Goal: Information Seeking & Learning: Learn about a topic

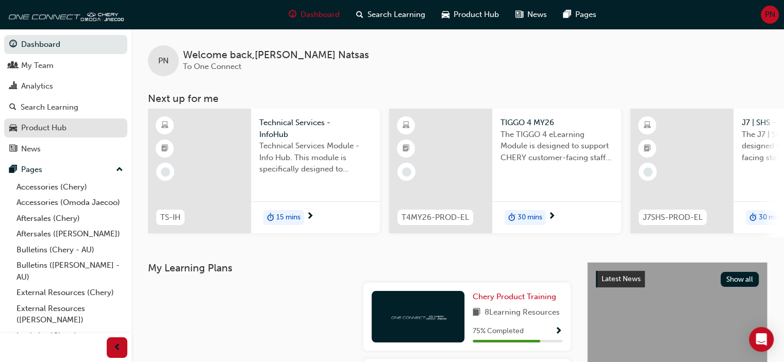
click at [43, 127] on div "Product Hub" at bounding box center [43, 128] width 45 height 12
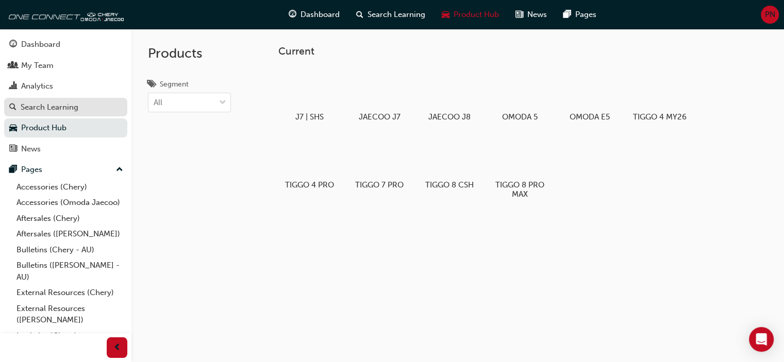
click at [59, 104] on div "Search Learning" at bounding box center [50, 108] width 58 height 12
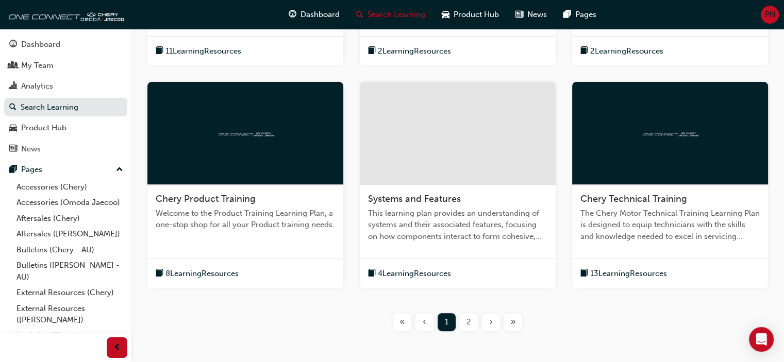
scroll to position [431, 0]
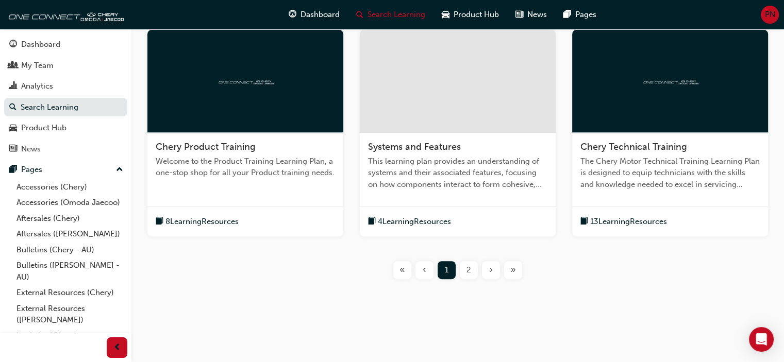
click at [159, 217] on span "book-icon" at bounding box center [160, 221] width 8 height 13
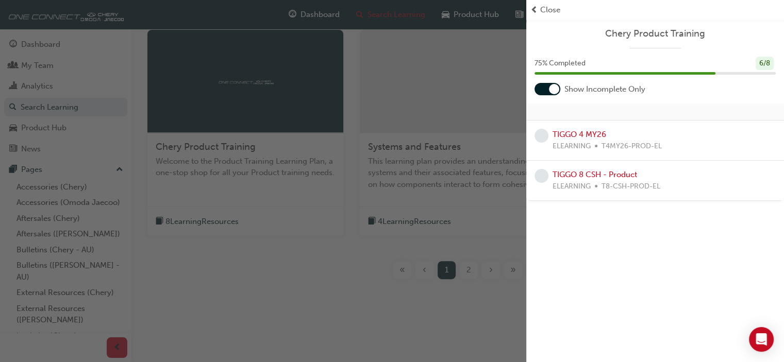
click at [574, 127] on div "TIGGO 4 MY26 ELEARNING T4MY26-PROD-EL" at bounding box center [655, 141] width 258 height 40
click at [575, 133] on link "TIGGO 4 MY26" at bounding box center [579, 134] width 54 height 9
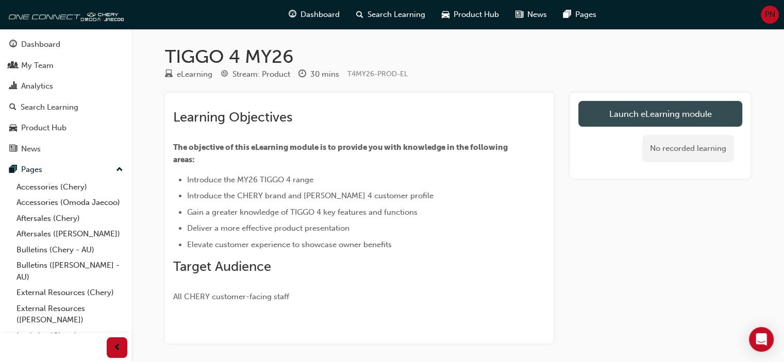
click at [644, 120] on link "Launch eLearning module" at bounding box center [660, 114] width 164 height 26
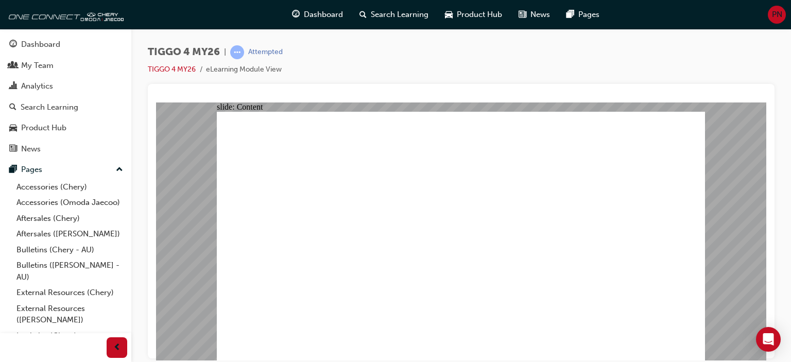
drag, startPoint x: 684, startPoint y: 353, endPoint x: 691, endPoint y: 351, distance: 7.0
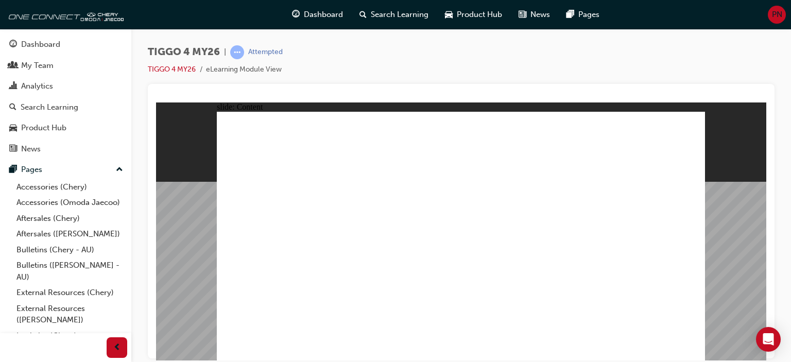
drag, startPoint x: 272, startPoint y: 246, endPoint x: 269, endPoint y: 260, distance: 14.1
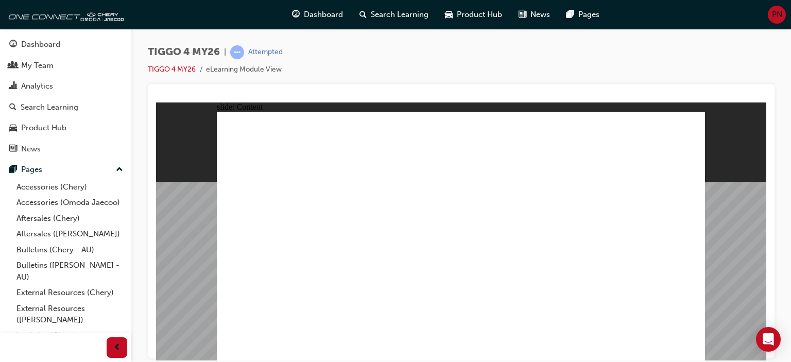
drag, startPoint x: 696, startPoint y: 287, endPoint x: 661, endPoint y: 266, distance: 40.2
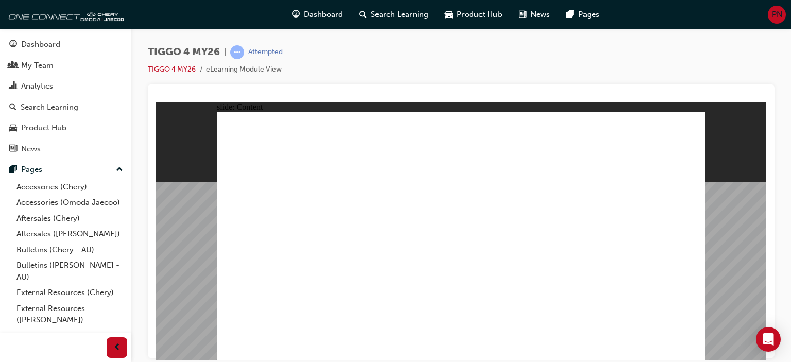
drag, startPoint x: 381, startPoint y: 309, endPoint x: 717, endPoint y: 131, distance: 380.3
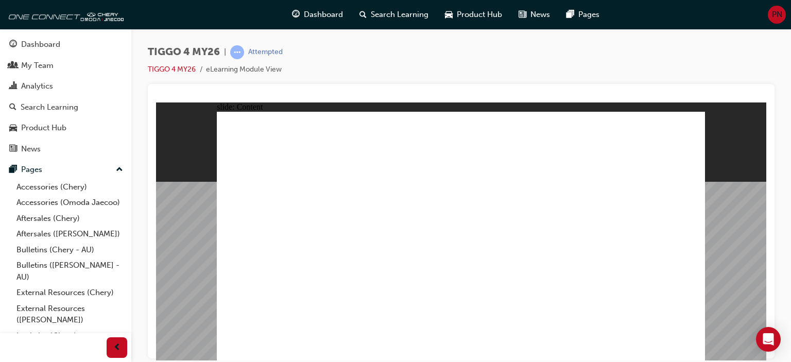
drag, startPoint x: 453, startPoint y: 222, endPoint x: 325, endPoint y: 223, distance: 127.8
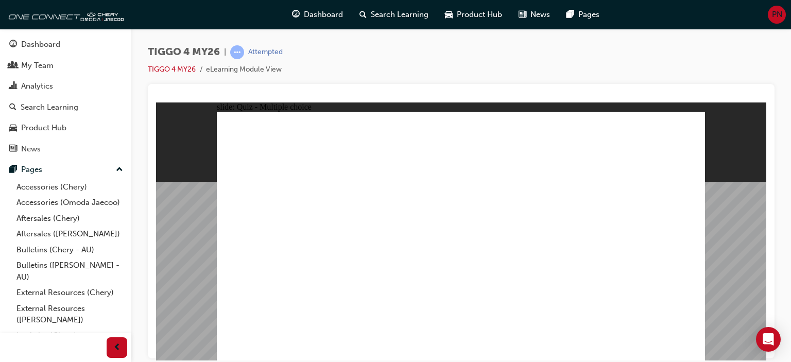
radio input "true"
drag, startPoint x: 355, startPoint y: 191, endPoint x: 361, endPoint y: 288, distance: 96.5
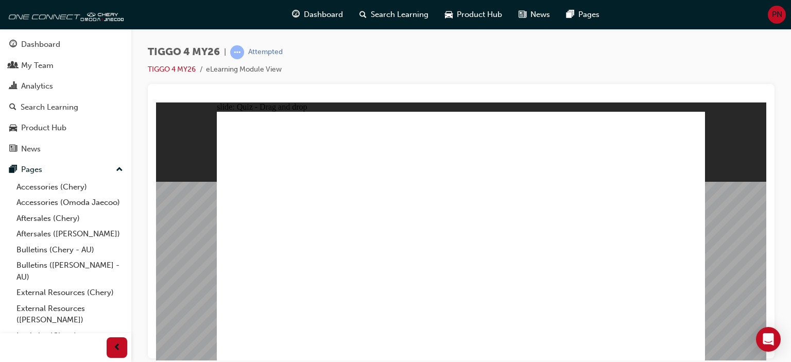
drag, startPoint x: 547, startPoint y: 193, endPoint x: 255, endPoint y: 289, distance: 307.9
drag, startPoint x: 258, startPoint y: 192, endPoint x: 451, endPoint y: 291, distance: 217.5
drag, startPoint x: 649, startPoint y: 192, endPoint x: 655, endPoint y: 287, distance: 95.5
drag, startPoint x: 455, startPoint y: 193, endPoint x: 554, endPoint y: 287, distance: 136.7
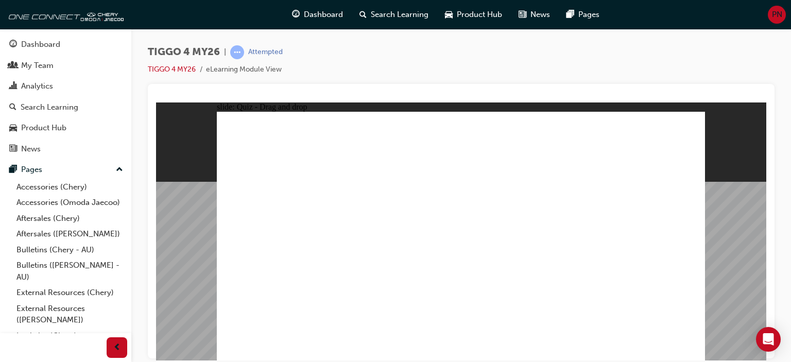
radio input "true"
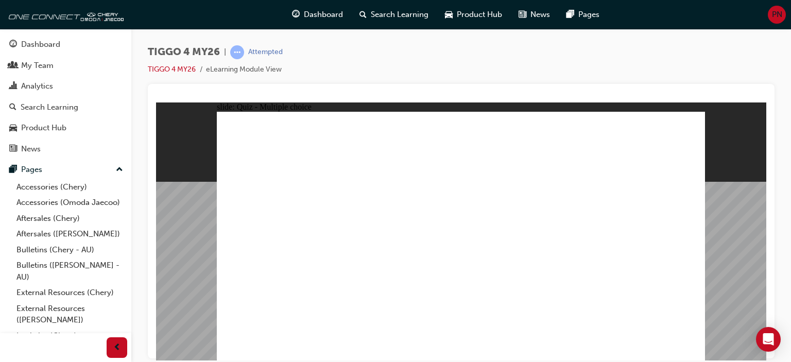
radio input "true"
drag, startPoint x: 297, startPoint y: 260, endPoint x: 492, endPoint y: 197, distance: 205.3
drag, startPoint x: 370, startPoint y: 235, endPoint x: 602, endPoint y: 172, distance: 239.7
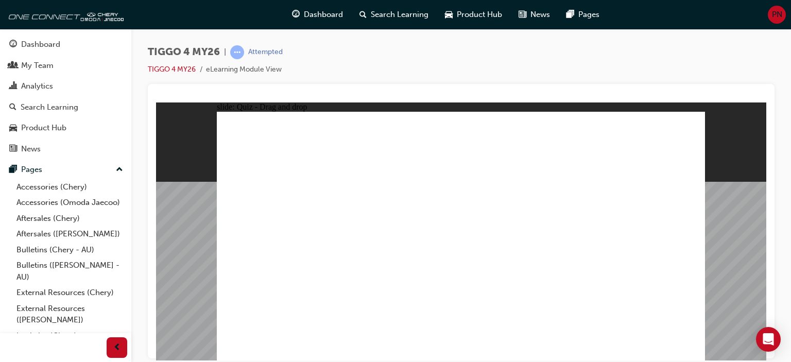
drag, startPoint x: 374, startPoint y: 257, endPoint x: 613, endPoint y: 188, distance: 249.3
drag, startPoint x: 367, startPoint y: 210, endPoint x: 497, endPoint y: 194, distance: 130.9
drag, startPoint x: 275, startPoint y: 209, endPoint x: 506, endPoint y: 208, distance: 231.3
drag, startPoint x: 264, startPoint y: 234, endPoint x: 608, endPoint y: 210, distance: 344.6
drag, startPoint x: 282, startPoint y: 283, endPoint x: 631, endPoint y: 225, distance: 353.6
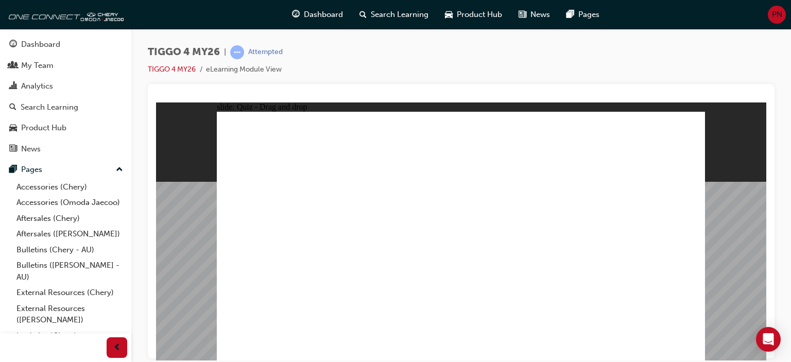
radio input "true"
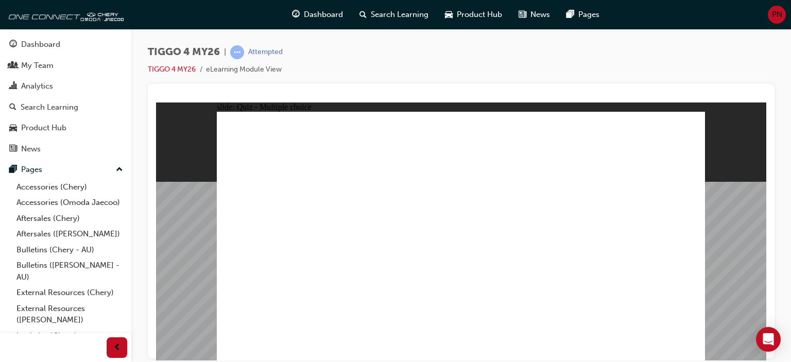
radio input "true"
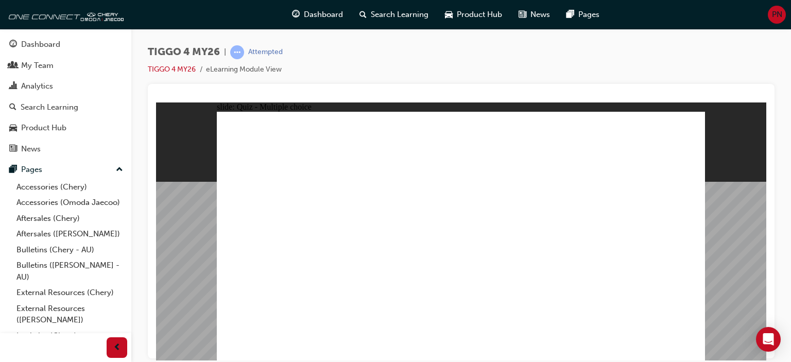
radio input "true"
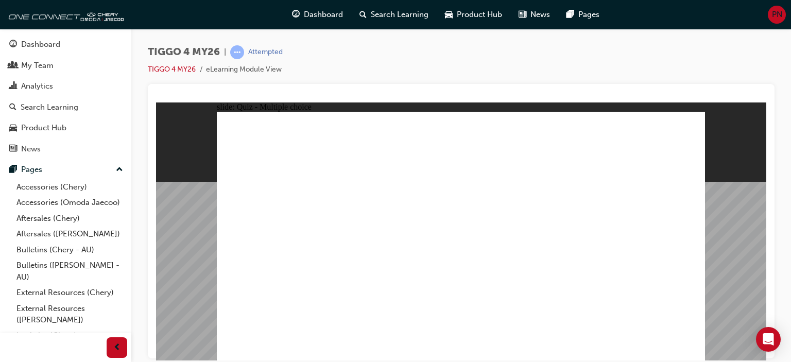
radio input "true"
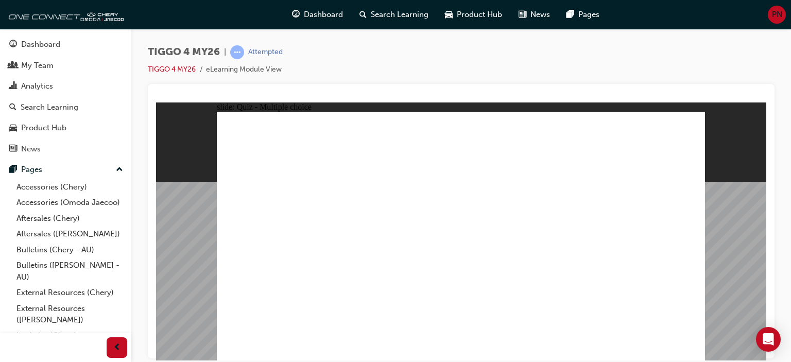
radio input "true"
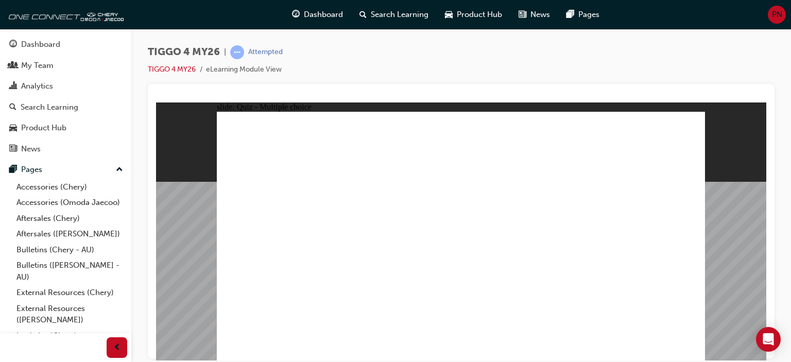
drag, startPoint x: 548, startPoint y: 189, endPoint x: 264, endPoint y: 286, distance: 300.1
drag, startPoint x: 366, startPoint y: 189, endPoint x: 365, endPoint y: 288, distance: 98.9
drag, startPoint x: 267, startPoint y: 192, endPoint x: 453, endPoint y: 291, distance: 210.9
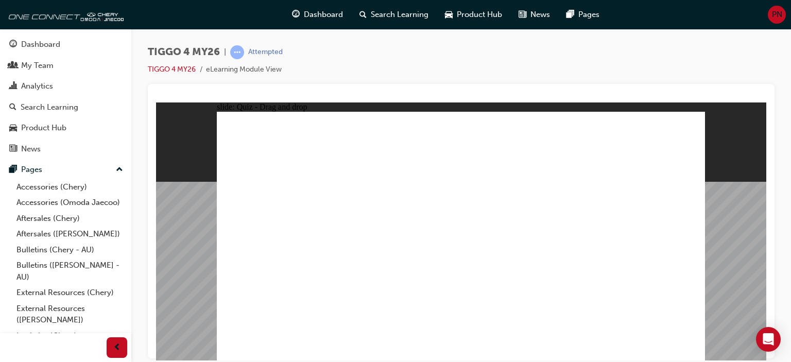
drag, startPoint x: 466, startPoint y: 196, endPoint x: 557, endPoint y: 292, distance: 132.6
drag, startPoint x: 653, startPoint y: 194, endPoint x: 654, endPoint y: 293, distance: 98.9
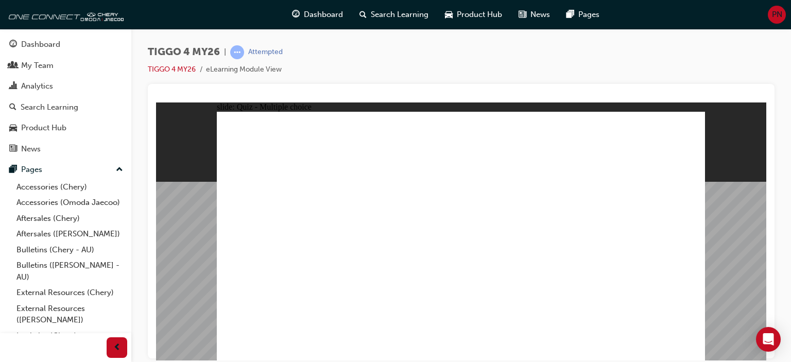
radio input "true"
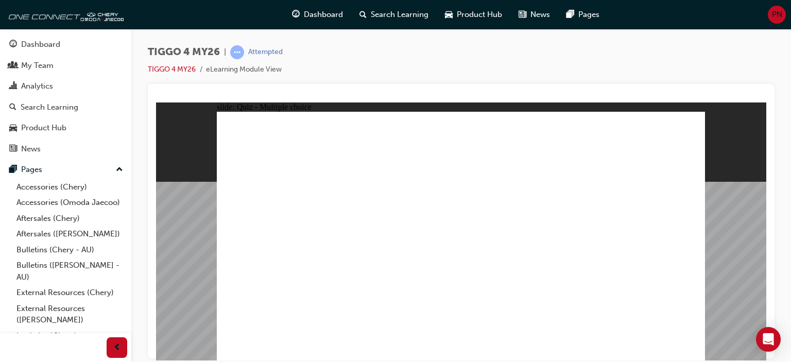
drag, startPoint x: 373, startPoint y: 213, endPoint x: 620, endPoint y: 175, distance: 250.7
drag, startPoint x: 383, startPoint y: 232, endPoint x: 627, endPoint y: 188, distance: 247.2
drag, startPoint x: 275, startPoint y: 209, endPoint x: 501, endPoint y: 169, distance: 229.6
drag, startPoint x: 290, startPoint y: 235, endPoint x: 474, endPoint y: 272, distance: 187.4
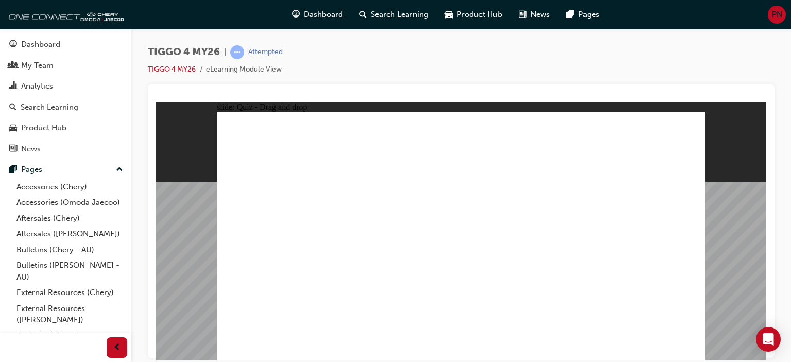
drag, startPoint x: 392, startPoint y: 255, endPoint x: 598, endPoint y: 235, distance: 207.0
drag, startPoint x: 280, startPoint y: 258, endPoint x: 511, endPoint y: 188, distance: 241.7
drag, startPoint x: 282, startPoint y: 283, endPoint x: 629, endPoint y: 244, distance: 348.4
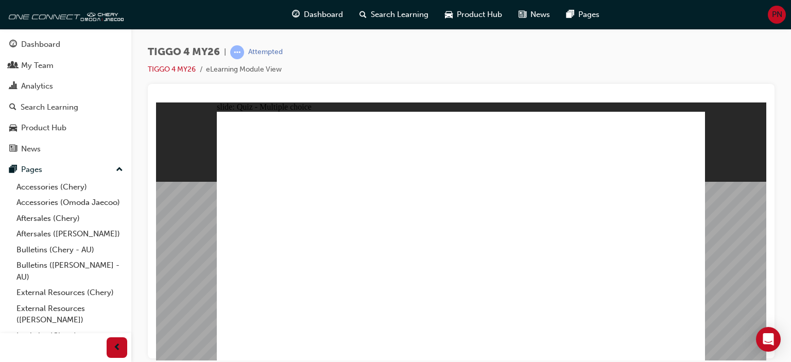
radio input "true"
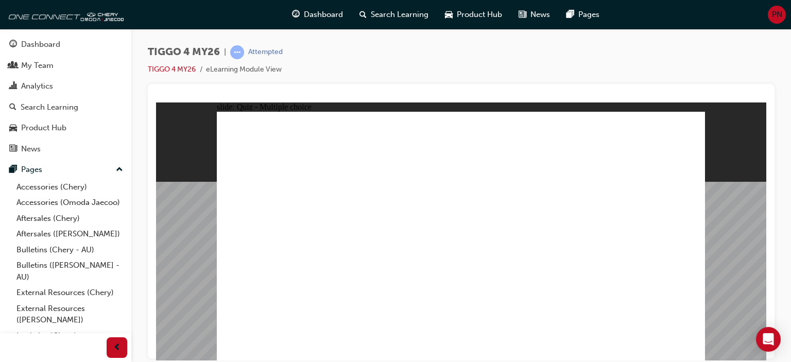
radio input "true"
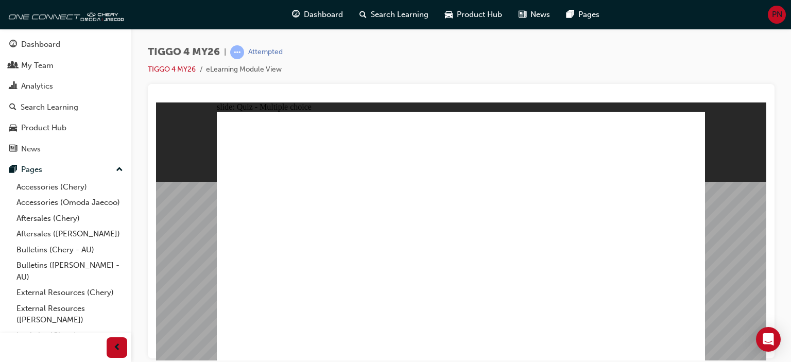
radio input "true"
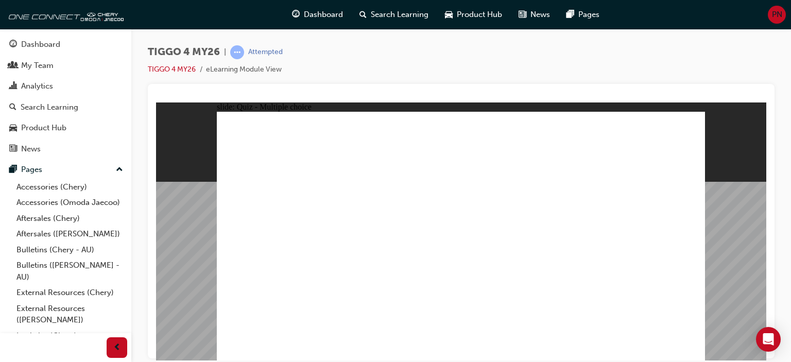
radio input "true"
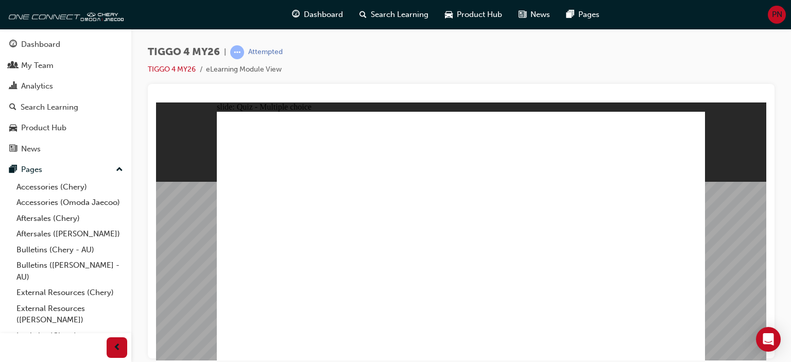
radio input "true"
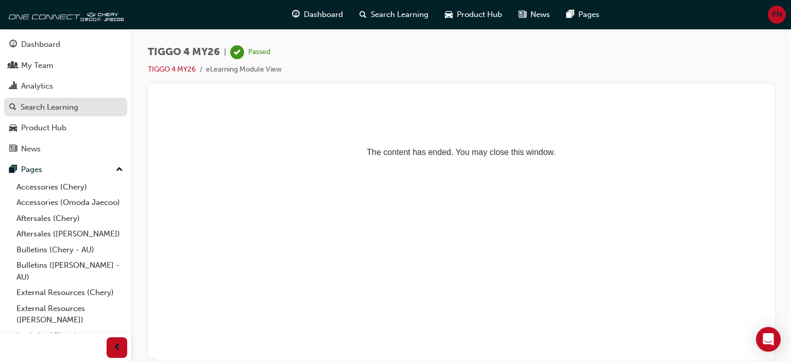
click at [58, 106] on div "Search Learning" at bounding box center [50, 108] width 58 height 12
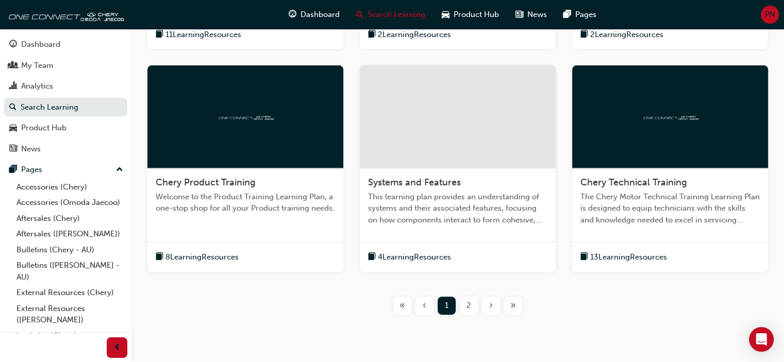
scroll to position [412, 0]
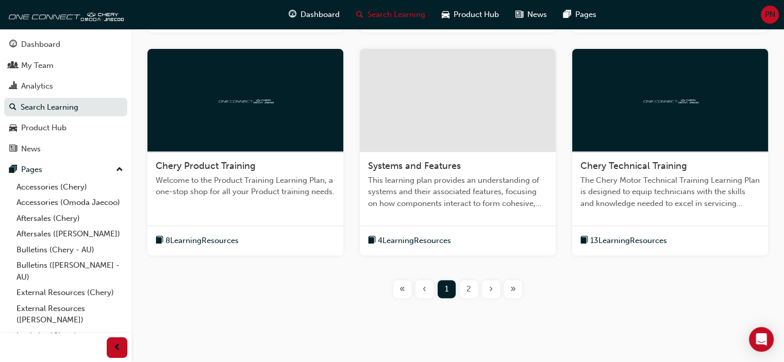
click at [218, 165] on span "Chery Product Training" at bounding box center [206, 165] width 100 height 11
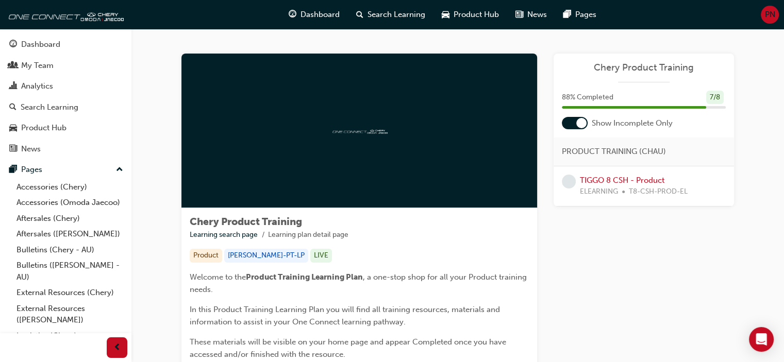
click at [569, 182] on span "learningRecordVerb_NONE-icon" at bounding box center [569, 182] width 14 height 14
click at [636, 177] on link "TIGGO 8 CSH - Product" at bounding box center [622, 180] width 84 height 9
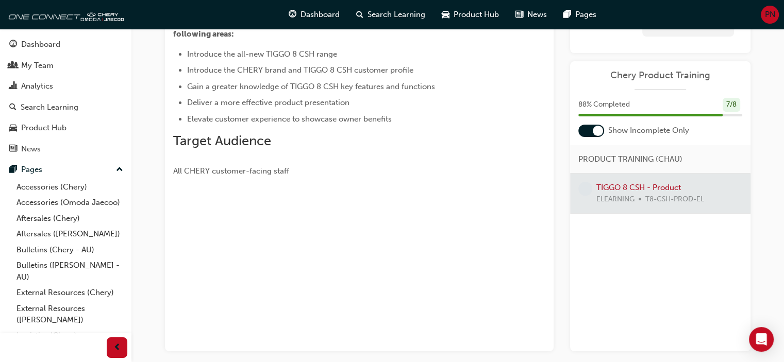
scroll to position [155, 0]
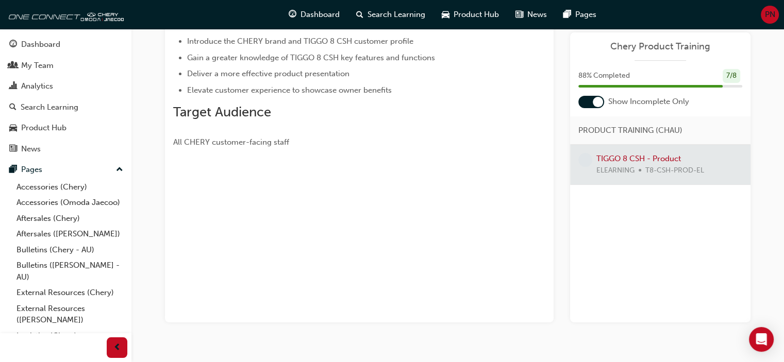
click at [645, 154] on div at bounding box center [660, 165] width 180 height 40
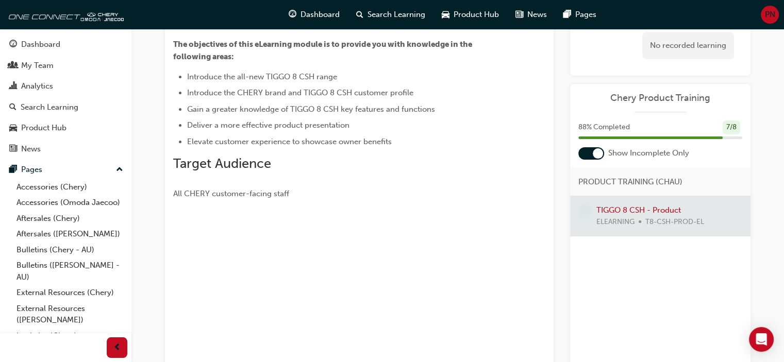
click at [620, 208] on div at bounding box center [660, 216] width 180 height 40
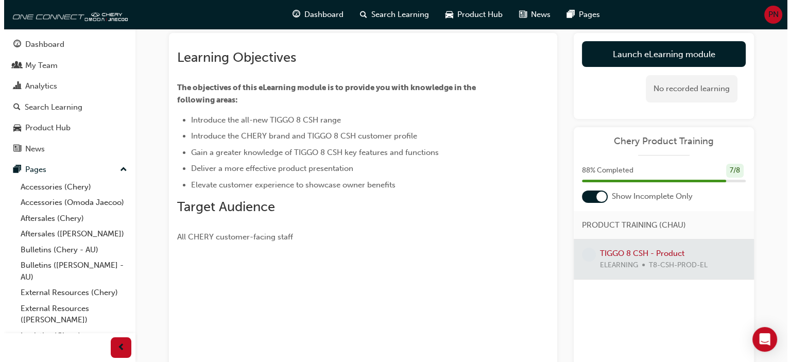
scroll to position [0, 0]
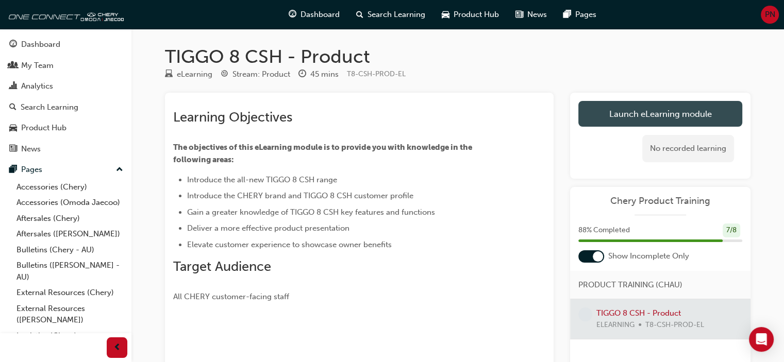
click at [675, 113] on link "Launch eLearning module" at bounding box center [660, 114] width 164 height 26
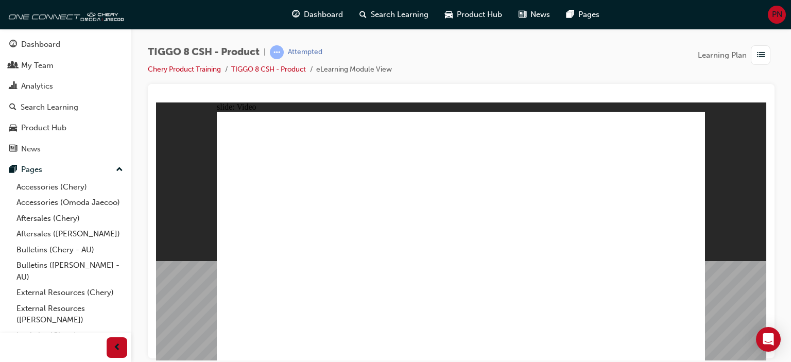
drag, startPoint x: 684, startPoint y: 349, endPoint x: 691, endPoint y: 346, distance: 7.8
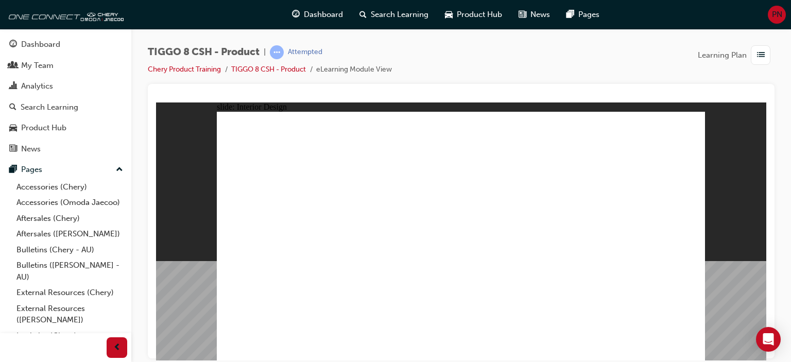
drag, startPoint x: 254, startPoint y: 238, endPoint x: 402, endPoint y: 246, distance: 148.1
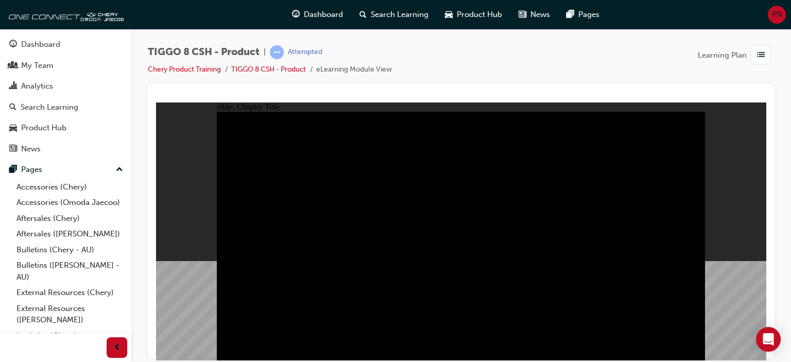
radio input "true"
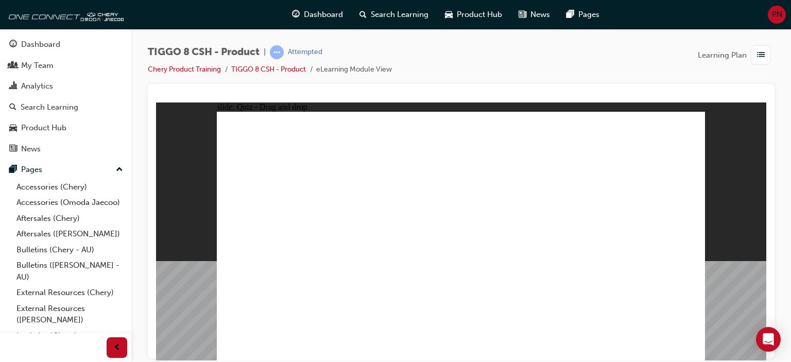
drag, startPoint x: 594, startPoint y: 174, endPoint x: 648, endPoint y: 236, distance: 82.9
drag, startPoint x: 522, startPoint y: 137, endPoint x: 535, endPoint y: 250, distance: 113.6
drag, startPoint x: 452, startPoint y: 128, endPoint x: 319, endPoint y: 225, distance: 164.1
drag, startPoint x: 470, startPoint y: 180, endPoint x: 341, endPoint y: 250, distance: 146.6
drag, startPoint x: 631, startPoint y: 134, endPoint x: 459, endPoint y: 247, distance: 205.1
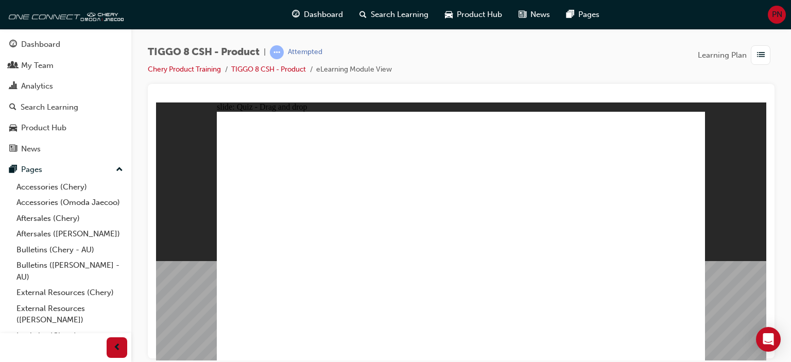
checkbox input "true"
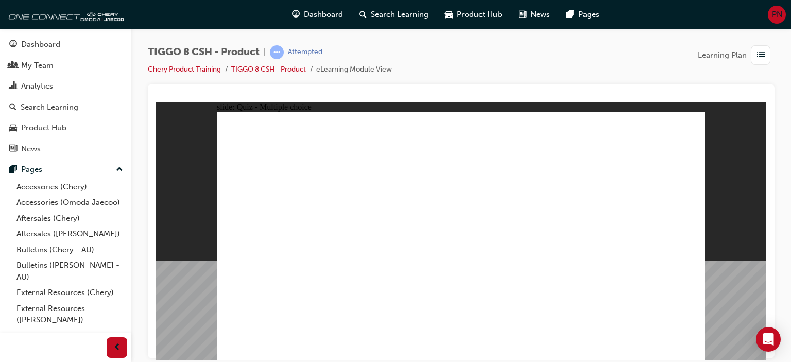
radio input "true"
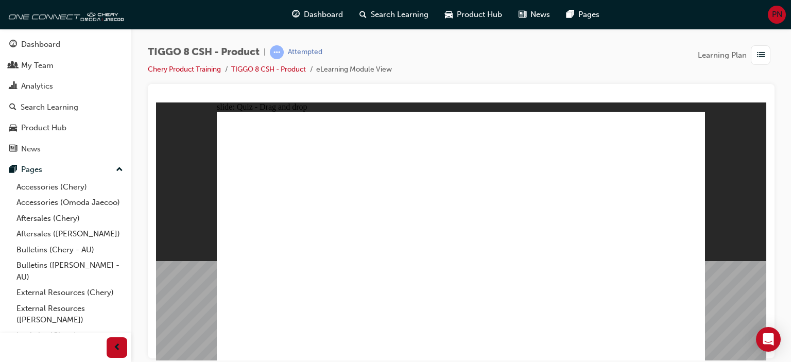
drag, startPoint x: 464, startPoint y: 135, endPoint x: 498, endPoint y: 269, distance: 138.2
drag, startPoint x: 549, startPoint y: 134, endPoint x: 299, endPoint y: 255, distance: 277.0
drag, startPoint x: 550, startPoint y: 137, endPoint x: 284, endPoint y: 276, distance: 299.6
drag, startPoint x: 563, startPoint y: 138, endPoint x: 578, endPoint y: 253, distance: 116.4
drag, startPoint x: 646, startPoint y: 137, endPoint x: 479, endPoint y: 264, distance: 209.5
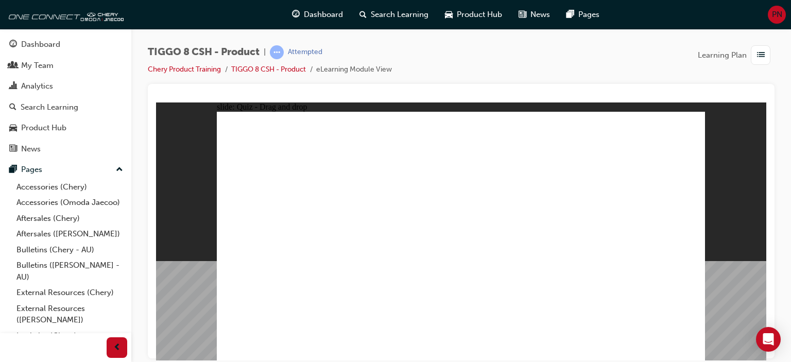
drag, startPoint x: 553, startPoint y: 152, endPoint x: 573, endPoint y: 268, distance: 117.7
drag, startPoint x: 648, startPoint y: 152, endPoint x: 590, endPoint y: 278, distance: 139.0
drag, startPoint x: 556, startPoint y: 169, endPoint x: 571, endPoint y: 293, distance: 124.6
drag, startPoint x: 479, startPoint y: 159, endPoint x: 377, endPoint y: 272, distance: 151.8
drag, startPoint x: 441, startPoint y: 160, endPoint x: 474, endPoint y: 306, distance: 149.1
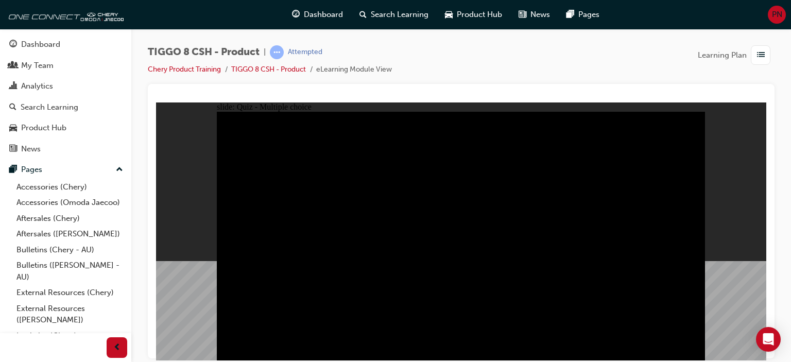
radio input "true"
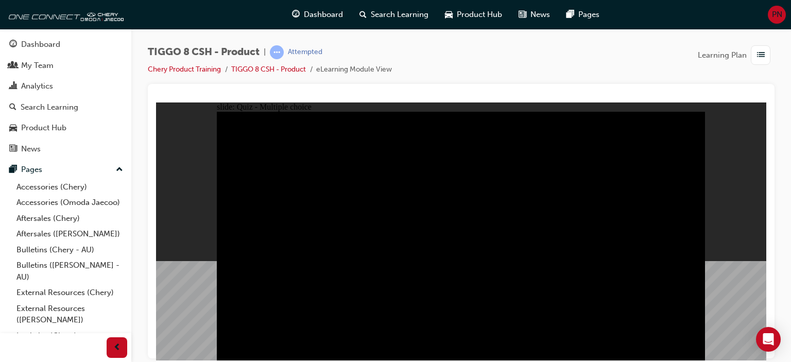
radio input "true"
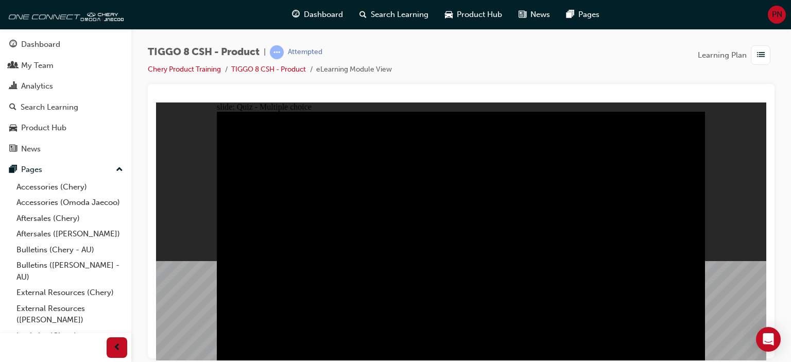
checkbox input "true"
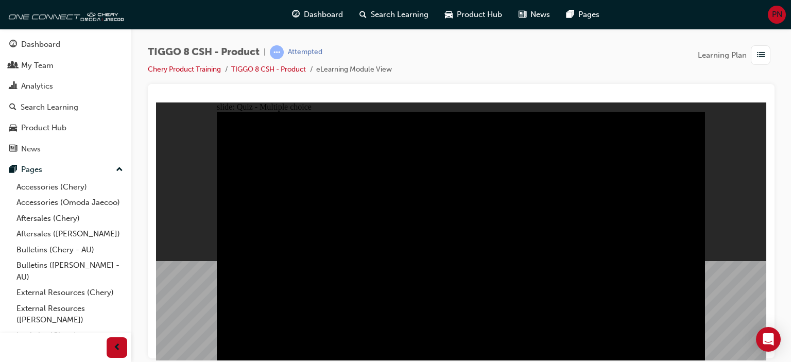
checkbox input "true"
checkbox input "false"
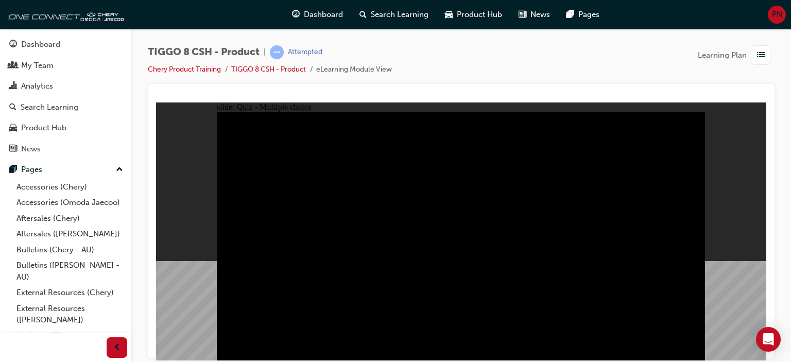
checkbox input "true"
checkbox input "false"
checkbox input "true"
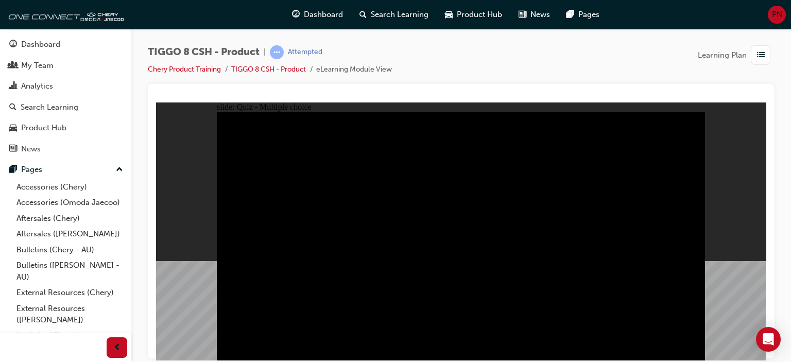
checkbox input "true"
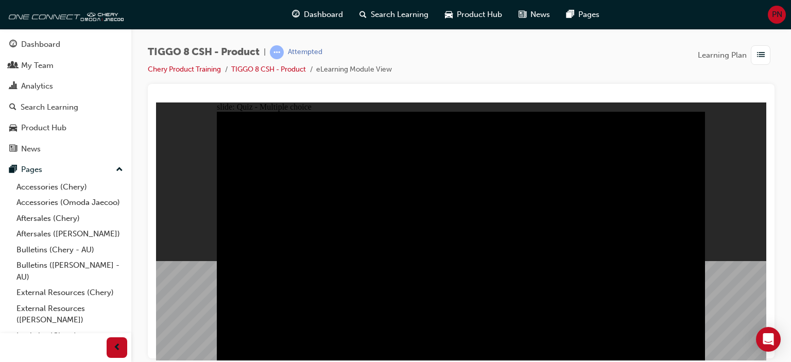
checkbox input "true"
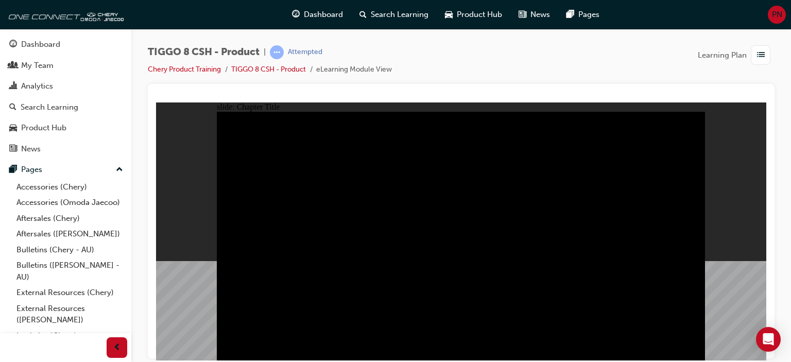
drag, startPoint x: 427, startPoint y: 283, endPoint x: 493, endPoint y: 303, distance: 69.6
drag, startPoint x: 685, startPoint y: 349, endPoint x: 691, endPoint y: 348, distance: 6.2
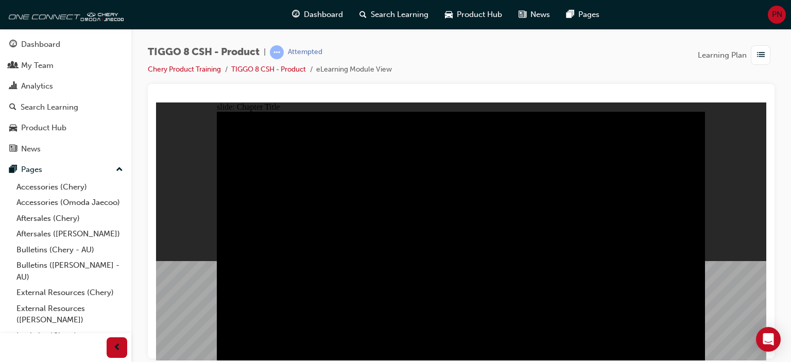
radio input "true"
drag, startPoint x: 439, startPoint y: 274, endPoint x: 448, endPoint y: 279, distance: 10.6
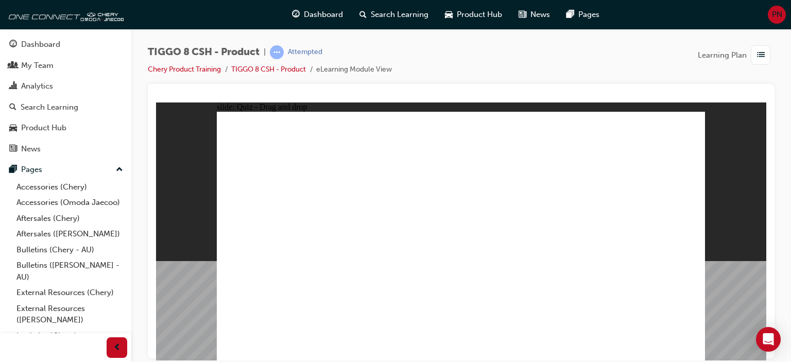
drag, startPoint x: 580, startPoint y: 179, endPoint x: 643, endPoint y: 240, distance: 86.7
drag, startPoint x: 497, startPoint y: 176, endPoint x: 466, endPoint y: 243, distance: 73.6
drag, startPoint x: 645, startPoint y: 128, endPoint x: 263, endPoint y: 241, distance: 398.1
drag, startPoint x: 453, startPoint y: 130, endPoint x: 435, endPoint y: 139, distance: 20.7
drag, startPoint x: 432, startPoint y: 130, endPoint x: 542, endPoint y: 250, distance: 162.3
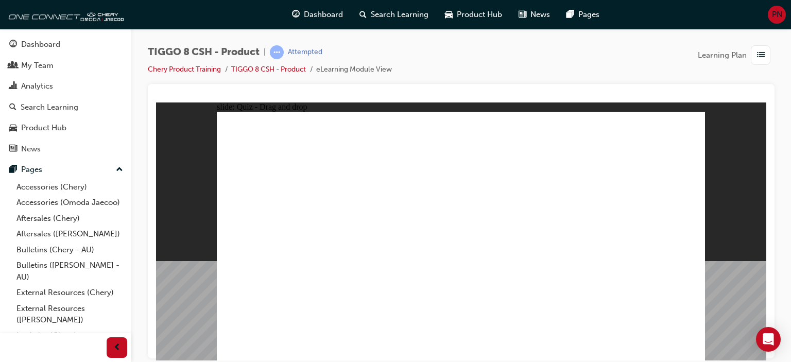
drag, startPoint x: 539, startPoint y: 126, endPoint x: 366, endPoint y: 239, distance: 207.1
checkbox input "true"
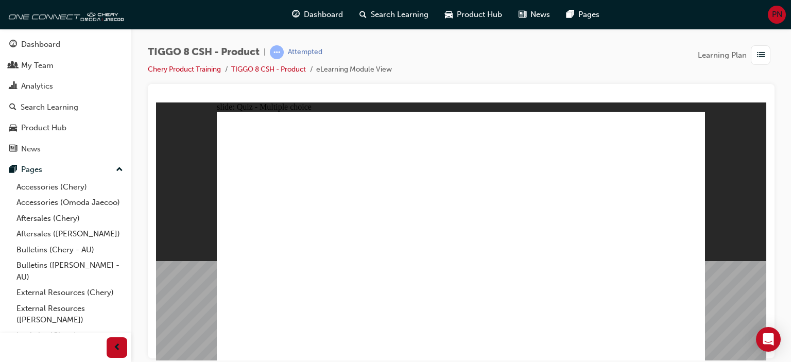
radio input "true"
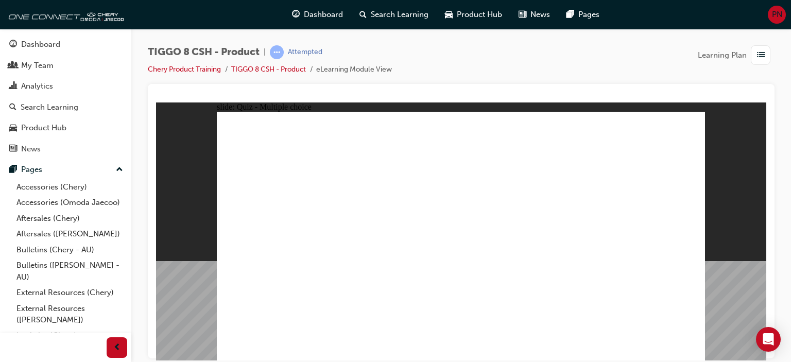
radio input "true"
drag, startPoint x: 460, startPoint y: 155, endPoint x: 466, endPoint y: 250, distance: 95.6
drag, startPoint x: 554, startPoint y: 172, endPoint x: 566, endPoint y: 248, distance: 77.7
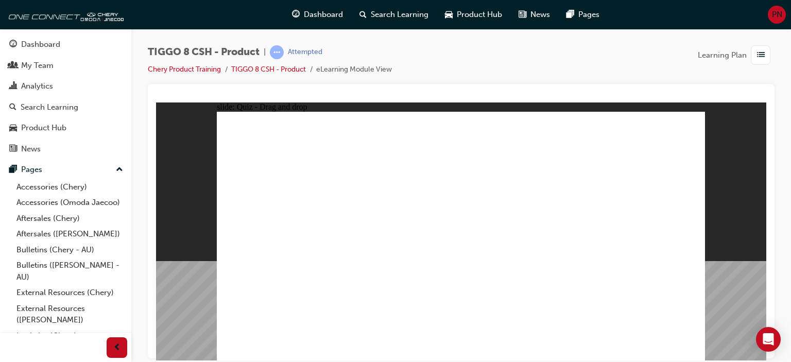
drag, startPoint x: 556, startPoint y: 158, endPoint x: 491, endPoint y: 274, distance: 133.8
drag, startPoint x: 478, startPoint y: 141, endPoint x: 578, endPoint y: 270, distance: 163.5
drag, startPoint x: 555, startPoint y: 158, endPoint x: 655, endPoint y: 183, distance: 103.6
drag, startPoint x: 628, startPoint y: 149, endPoint x: 571, endPoint y: 279, distance: 141.7
drag, startPoint x: 633, startPoint y: 137, endPoint x: 514, endPoint y: 305, distance: 206.3
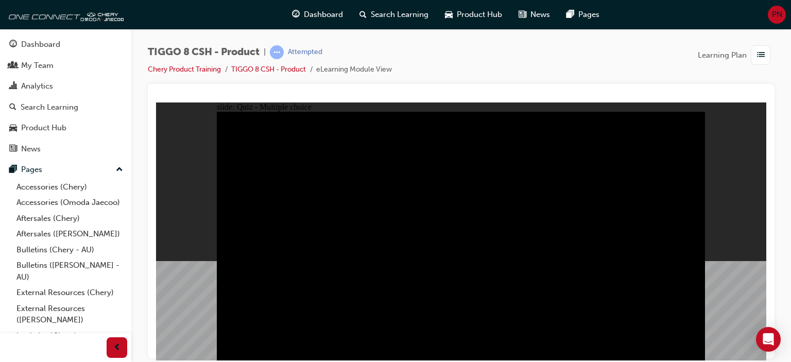
radio input "true"
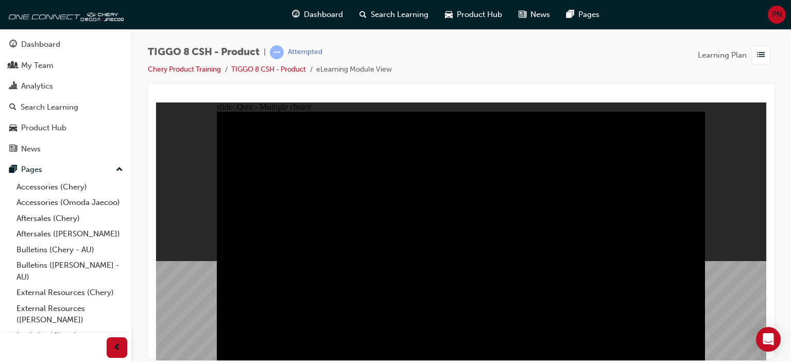
radio input "true"
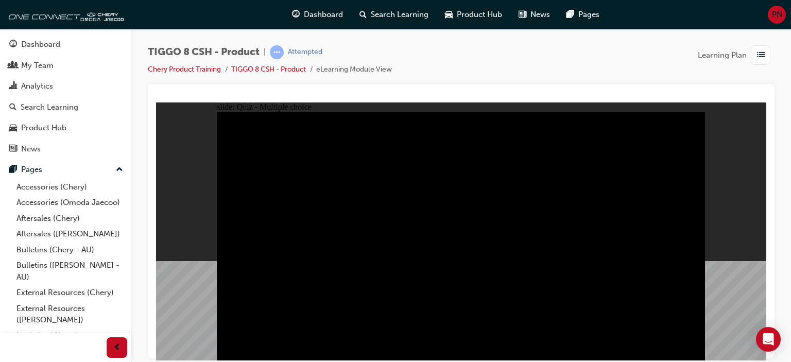
checkbox input "true"
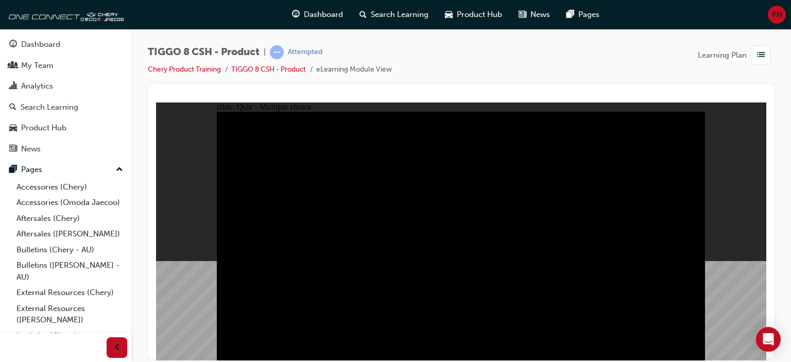
checkbox input "true"
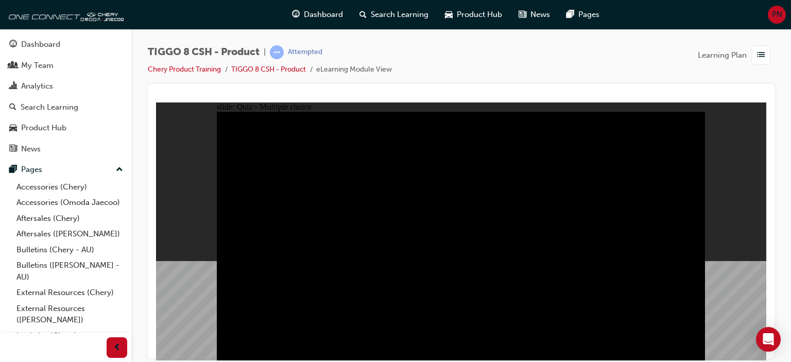
drag, startPoint x: 521, startPoint y: 234, endPoint x: 578, endPoint y: 252, distance: 58.8
checkbox input "true"
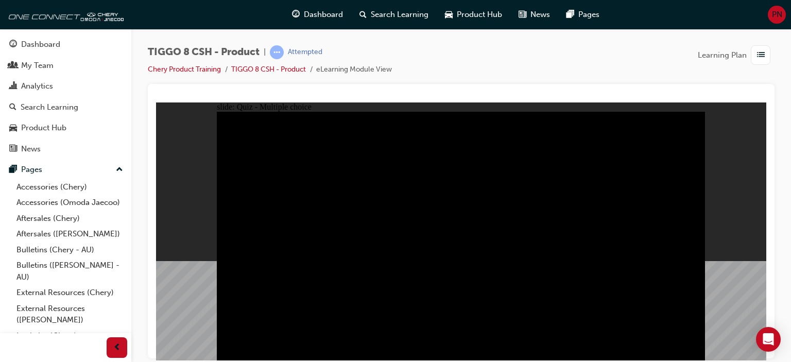
checkbox input "true"
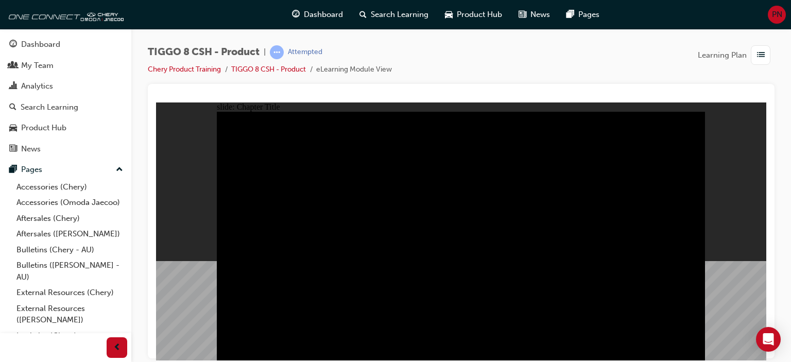
radio input "true"
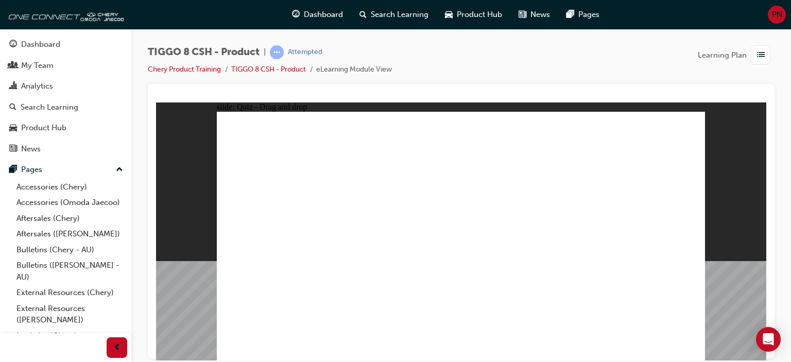
drag, startPoint x: 594, startPoint y: 179, endPoint x: 653, endPoint y: 241, distance: 85.6
drag, startPoint x: 498, startPoint y: 175, endPoint x: 468, endPoint y: 238, distance: 69.1
drag, startPoint x: 545, startPoint y: 128, endPoint x: 369, endPoint y: 245, distance: 211.2
drag, startPoint x: 651, startPoint y: 131, endPoint x: 278, endPoint y: 244, distance: 389.7
drag, startPoint x: 450, startPoint y: 128, endPoint x: 561, endPoint y: 247, distance: 162.6
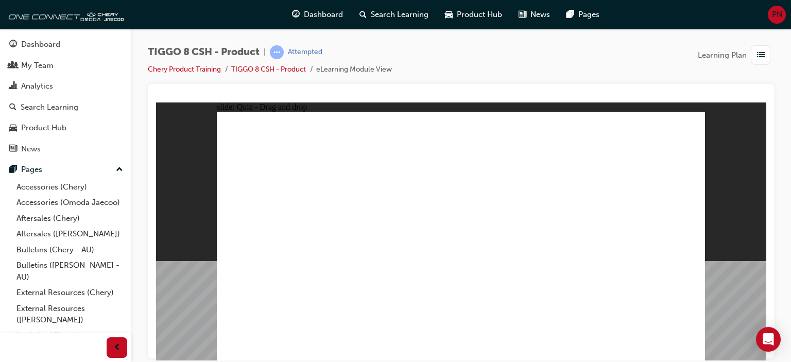
checkbox input "true"
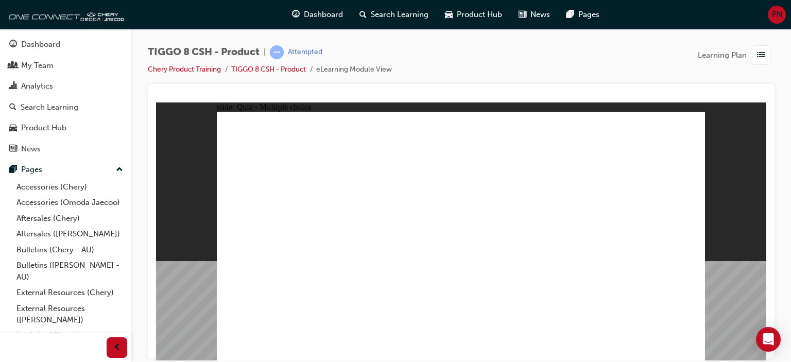
radio input "true"
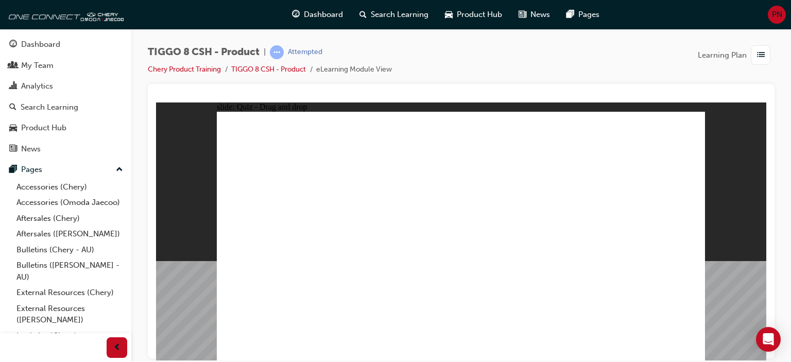
drag, startPoint x: 458, startPoint y: 161, endPoint x: 476, endPoint y: 255, distance: 95.0
drag, startPoint x: 542, startPoint y: 170, endPoint x: 559, endPoint y: 204, distance: 38.3
drag, startPoint x: 543, startPoint y: 168, endPoint x: 485, endPoint y: 268, distance: 115.4
drag, startPoint x: 475, startPoint y: 130, endPoint x: 581, endPoint y: 255, distance: 164.1
drag, startPoint x: 563, startPoint y: 133, endPoint x: 530, endPoint y: 271, distance: 141.6
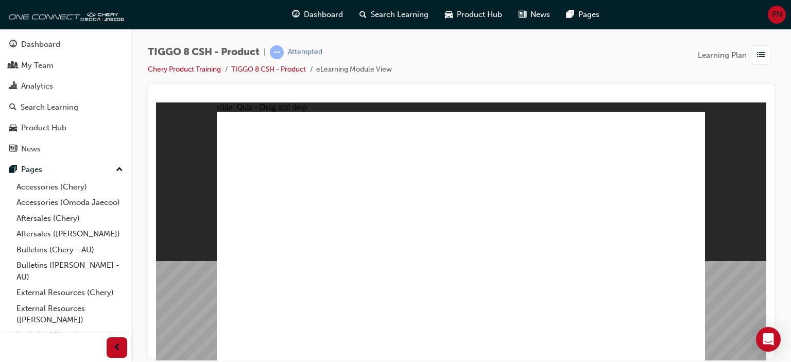
drag, startPoint x: 663, startPoint y: 159, endPoint x: 627, endPoint y: 179, distance: 41.1
drag, startPoint x: 645, startPoint y: 133, endPoint x: 484, endPoint y: 296, distance: 228.8
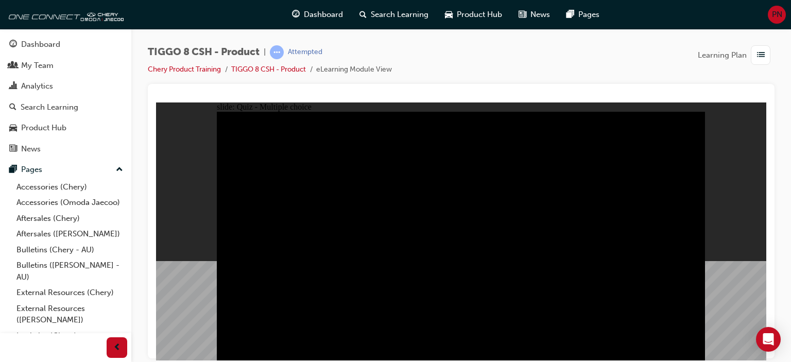
radio input "true"
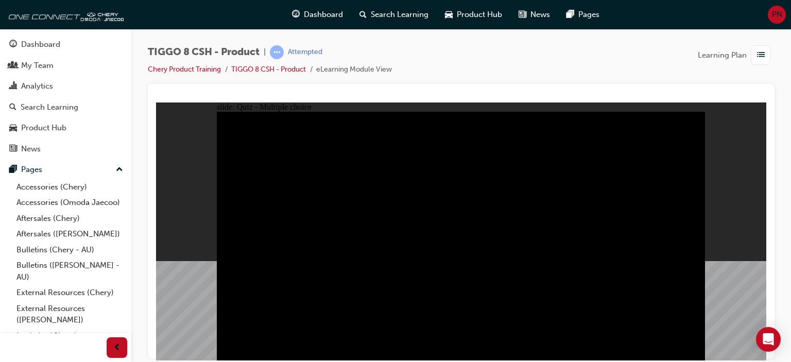
radio input "true"
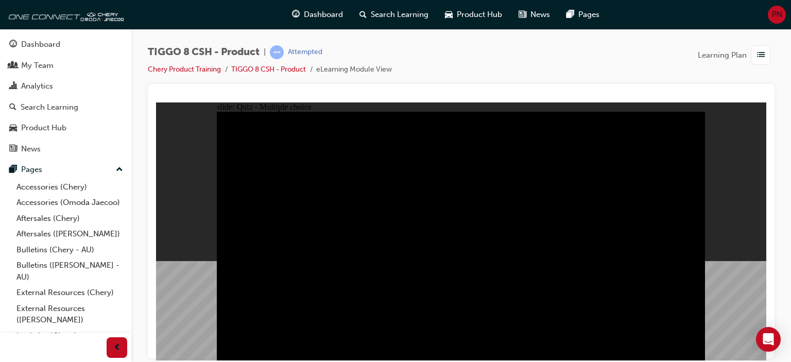
checkbox input "true"
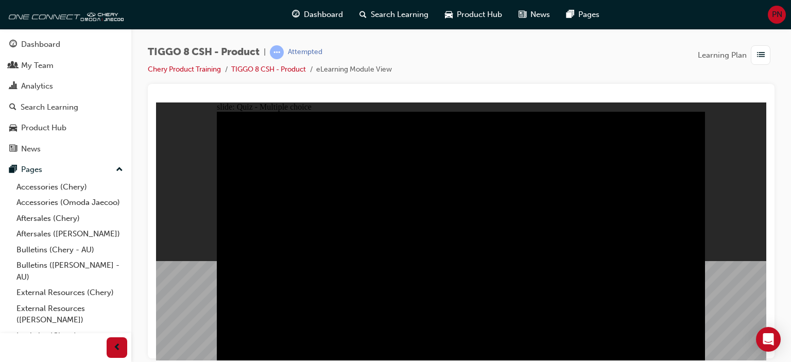
checkbox input "true"
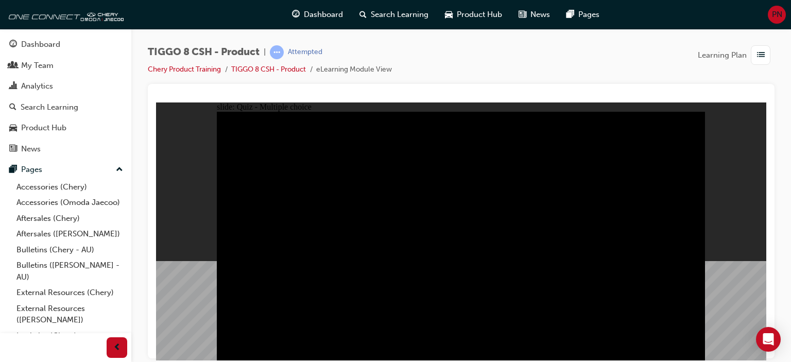
checkbox input "true"
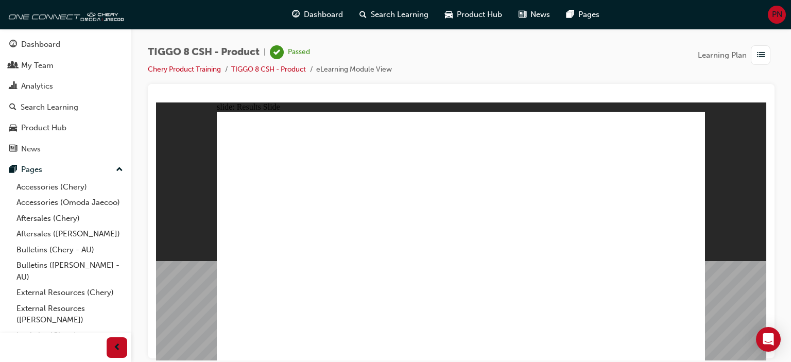
click at [43, 128] on div "Product Hub" at bounding box center [43, 128] width 45 height 12
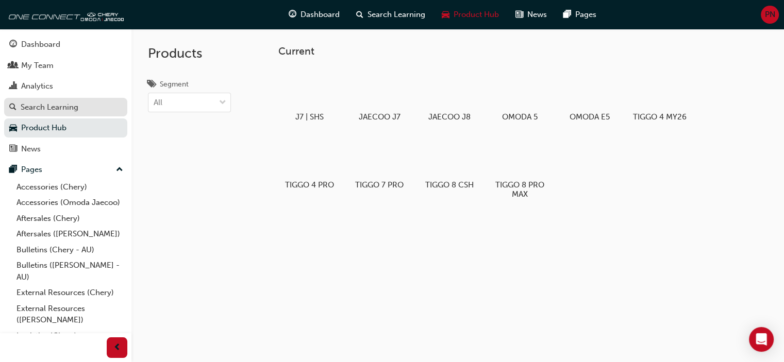
click at [42, 107] on div "Search Learning" at bounding box center [50, 108] width 58 height 12
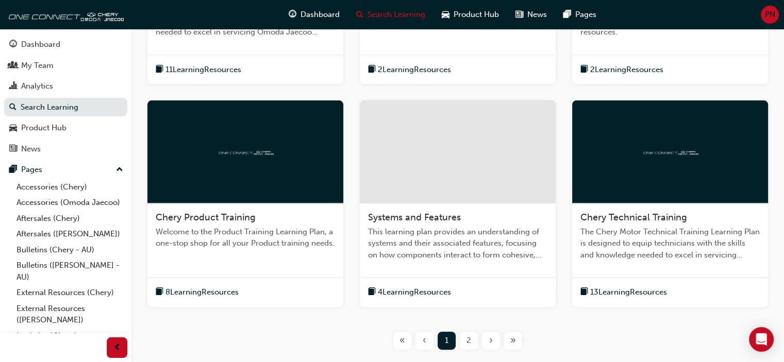
scroll to position [412, 0]
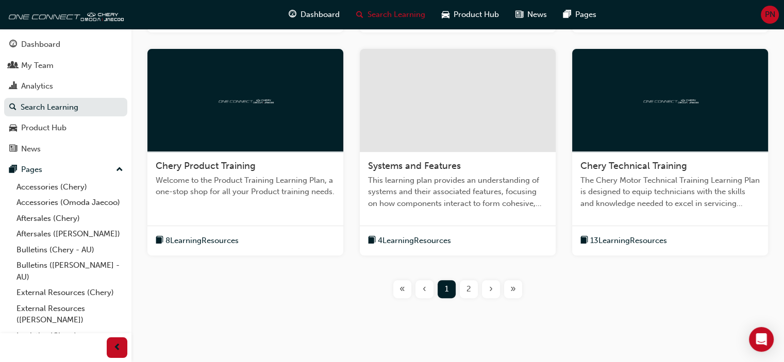
click at [196, 238] on span "8 Learning Resources" at bounding box center [201, 241] width 73 height 12
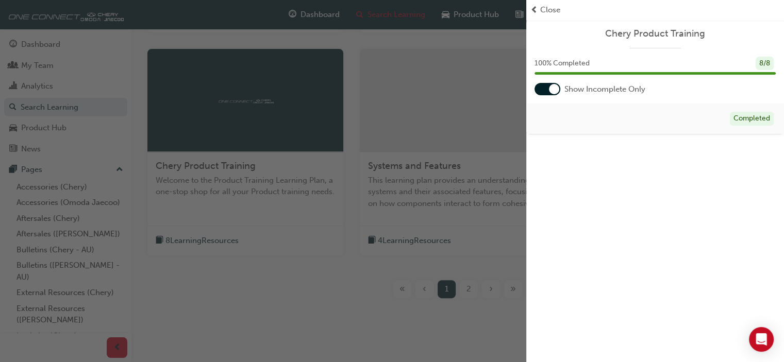
click at [475, 38] on div "button" at bounding box center [263, 181] width 526 height 362
